Goal: Task Accomplishment & Management: Complete application form

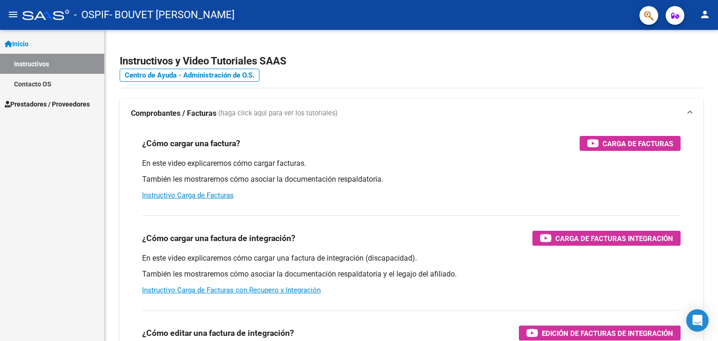
click at [56, 101] on span "Prestadores / Proveedores" at bounding box center [47, 104] width 85 height 10
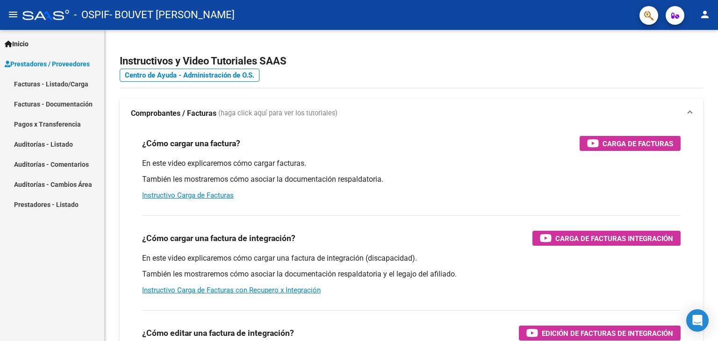
click at [65, 89] on link "Facturas - Listado/Carga" at bounding box center [52, 84] width 104 height 20
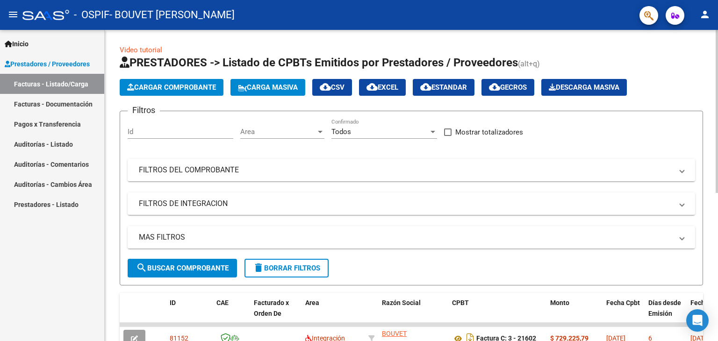
click at [183, 91] on span "Cargar Comprobante" at bounding box center [171, 87] width 89 height 8
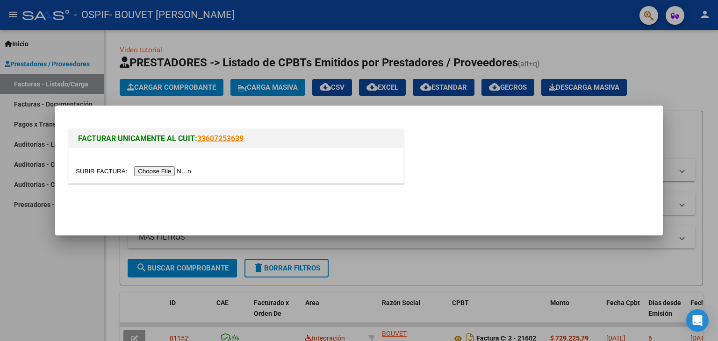
click at [168, 170] on input "file" at bounding box center [135, 171] width 118 height 10
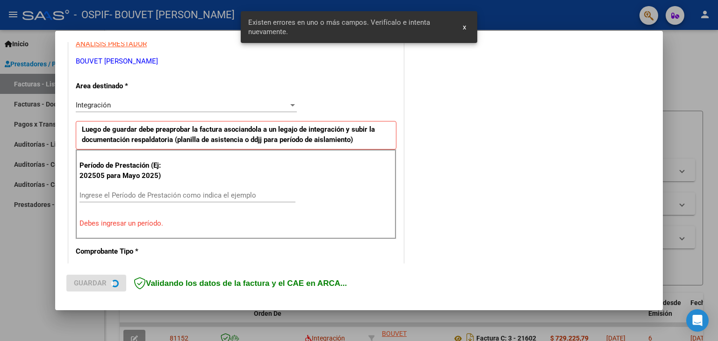
scroll to position [196, 0]
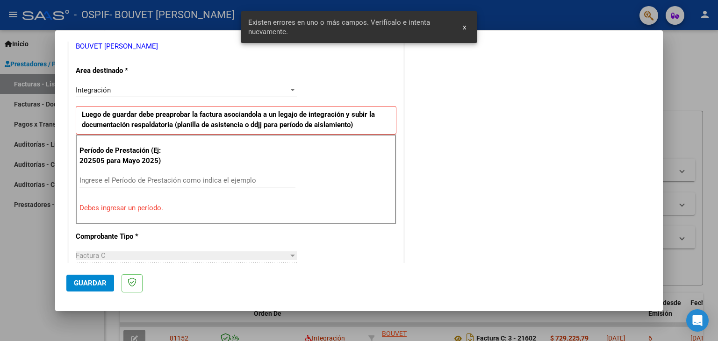
click at [208, 179] on input "Ingrese el Período de Prestación como indica el ejemplo" at bounding box center [188, 180] width 216 height 8
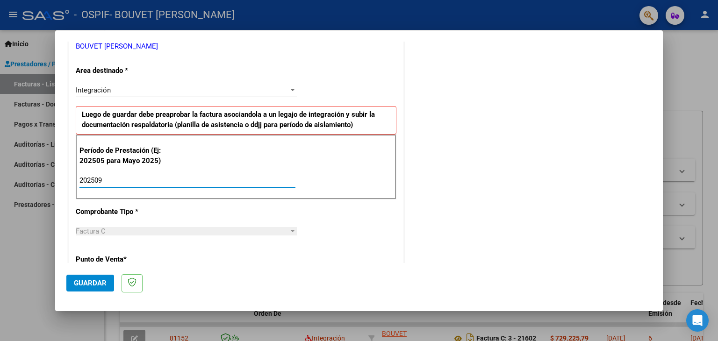
type input "202509"
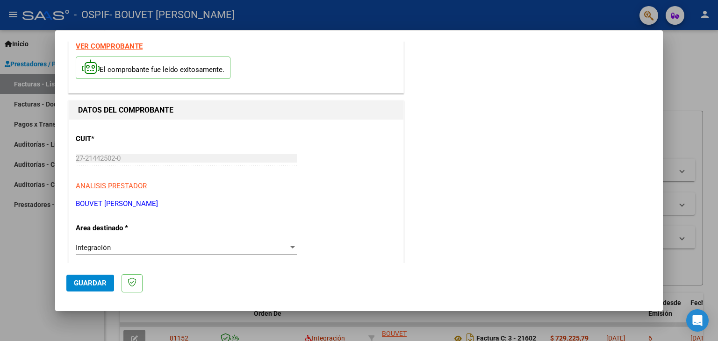
scroll to position [0, 0]
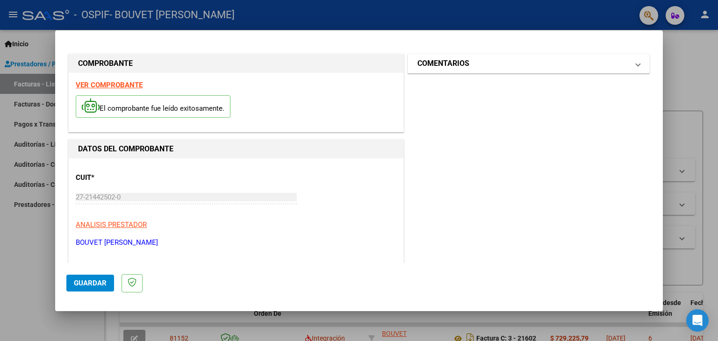
click at [422, 69] on mat-expansion-panel-header "COMENTARIOS" at bounding box center [528, 63] width 241 height 19
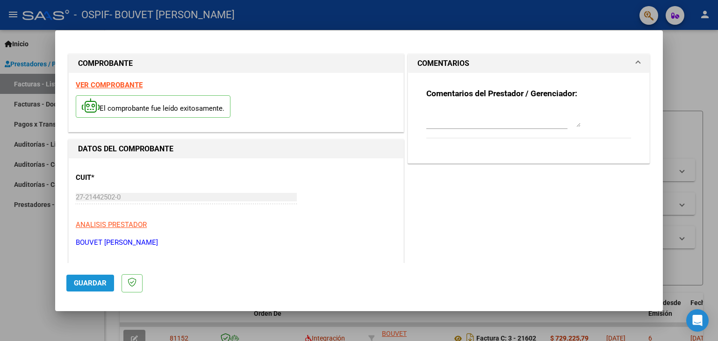
click at [98, 289] on button "Guardar" at bounding box center [90, 283] width 48 height 17
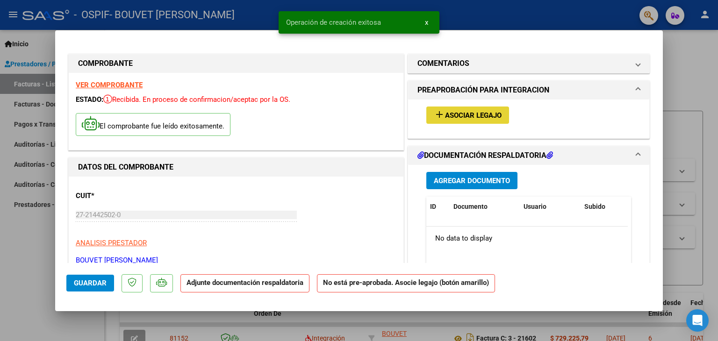
click at [465, 121] on button "add Asociar Legajo" at bounding box center [468, 115] width 83 height 17
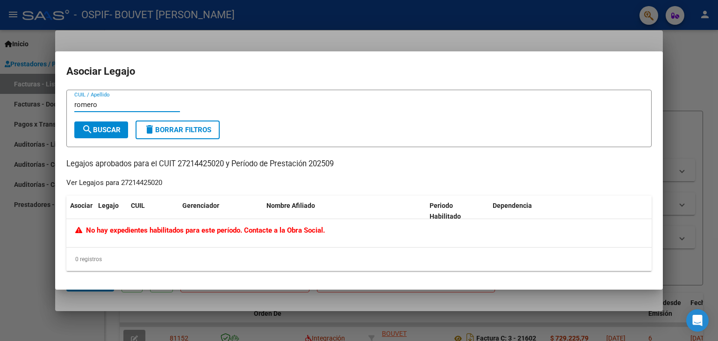
type input "romero"
click at [99, 128] on span "search Buscar" at bounding box center [101, 130] width 39 height 8
click at [171, 135] on button "delete Borrar Filtros" at bounding box center [178, 130] width 84 height 19
click at [642, 191] on div "CUIL / Apellido search Buscar delete Borrar Filtros Legajos aprobados para el C…" at bounding box center [359, 180] width 586 height 181
click at [686, 190] on div at bounding box center [359, 170] width 718 height 341
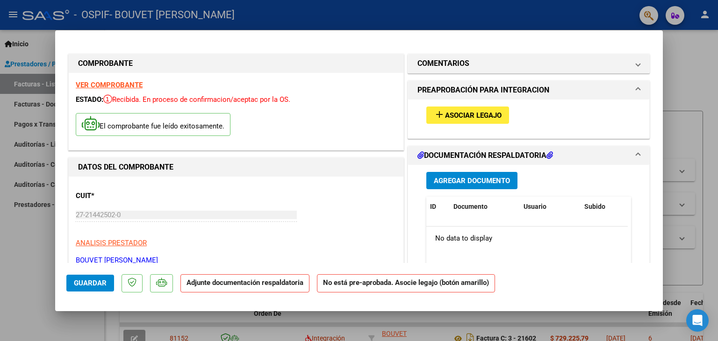
click at [448, 177] on span "Agregar Documento" at bounding box center [472, 181] width 76 height 8
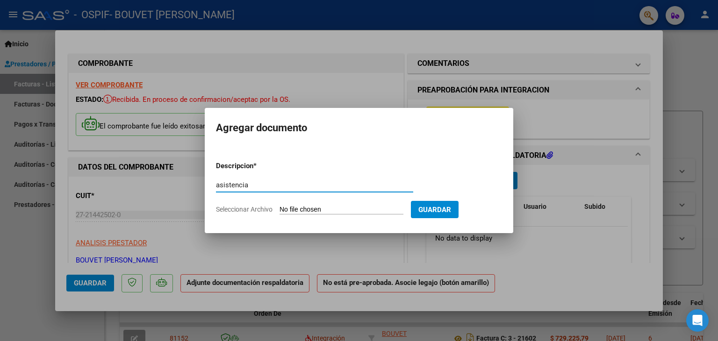
type input "asistencia"
click at [295, 211] on input "Seleccionar Archivo" at bounding box center [342, 210] width 124 height 9
type input "C:\fakepath\[PERSON_NAME] [DATE].pdf"
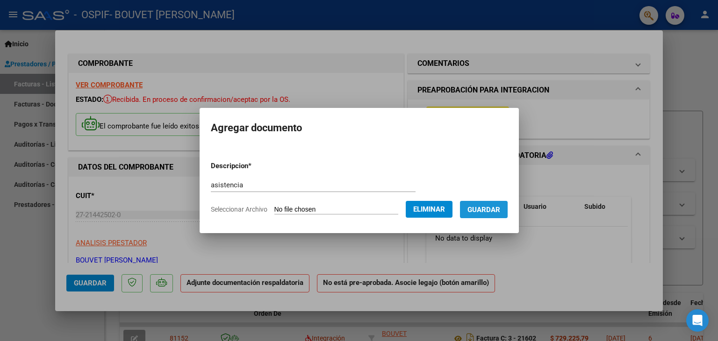
click at [477, 216] on button "Guardar" at bounding box center [484, 209] width 48 height 17
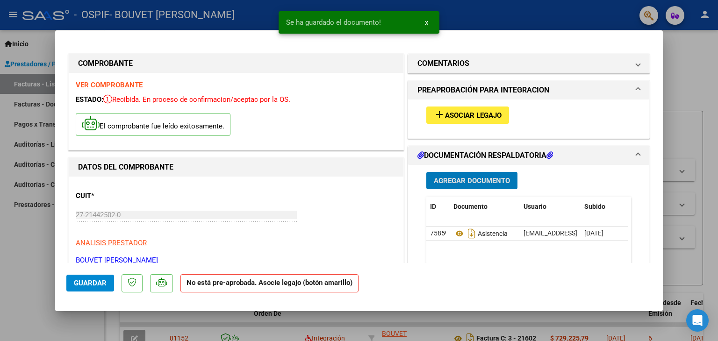
click at [91, 281] on span "Guardar" at bounding box center [90, 283] width 33 height 8
click at [693, 165] on div at bounding box center [359, 170] width 718 height 341
type input "$ 0,00"
